Goal: Obtain resource: Download file/media

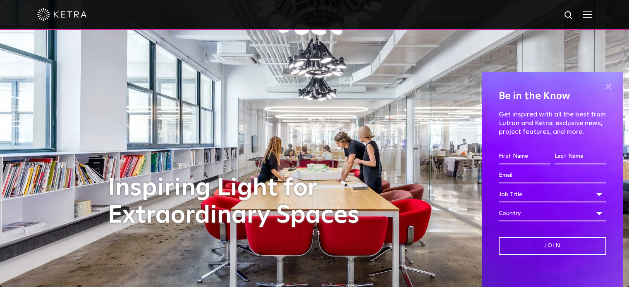
click at [602, 86] on span at bounding box center [608, 86] width 12 height 12
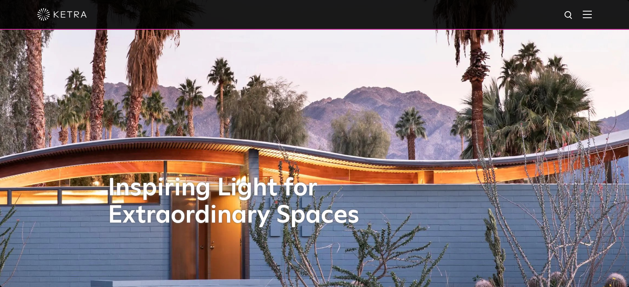
click at [592, 14] on img at bounding box center [587, 14] width 9 height 8
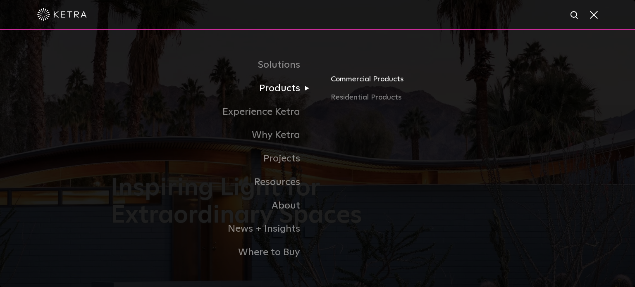
click at [373, 82] on link "Commercial Products" at bounding box center [427, 83] width 193 height 18
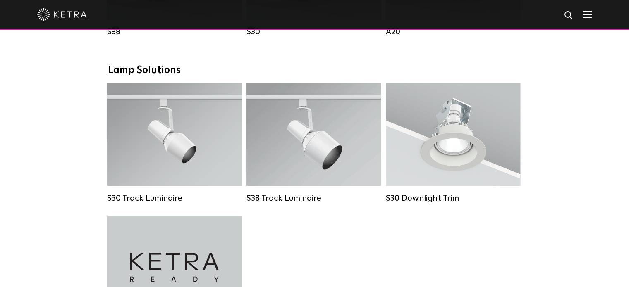
scroll to position [579, 0]
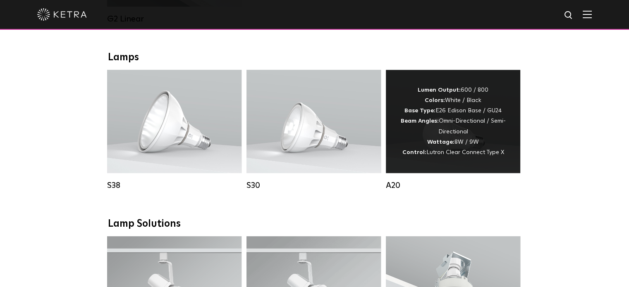
click at [453, 135] on div "Lumen Output: 600 / 800 Colors: White / Black Base Type: E26 Edison Base / GU24…" at bounding box center [453, 121] width 110 height 73
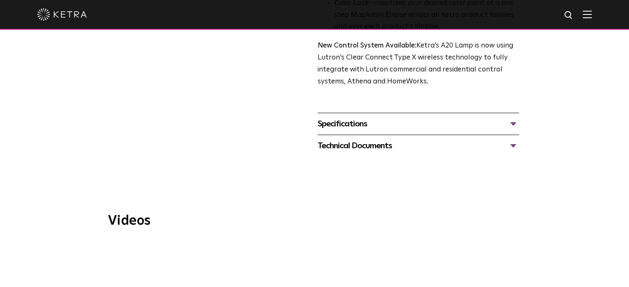
scroll to position [372, 0]
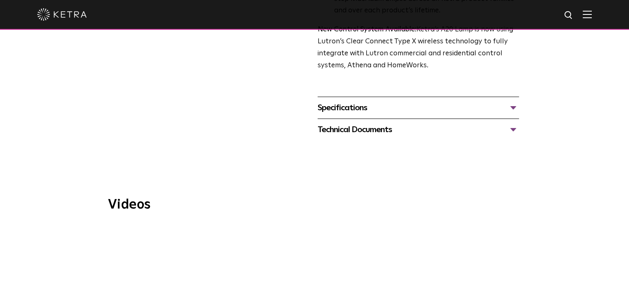
click at [369, 123] on div "Technical Documents" at bounding box center [418, 129] width 201 height 13
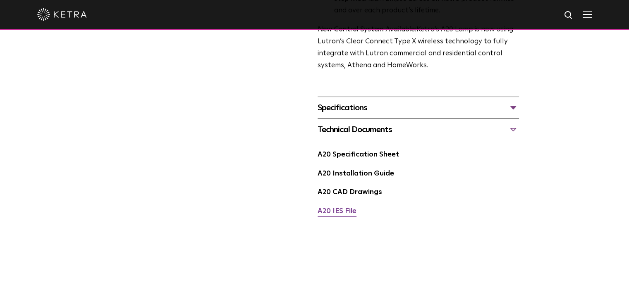
click at [334, 208] on link "A20 IES File" at bounding box center [337, 211] width 39 height 7
click at [383, 151] on link "A20 Specification Sheet" at bounding box center [358, 154] width 81 height 7
